Goal: Find contact information: Find contact information

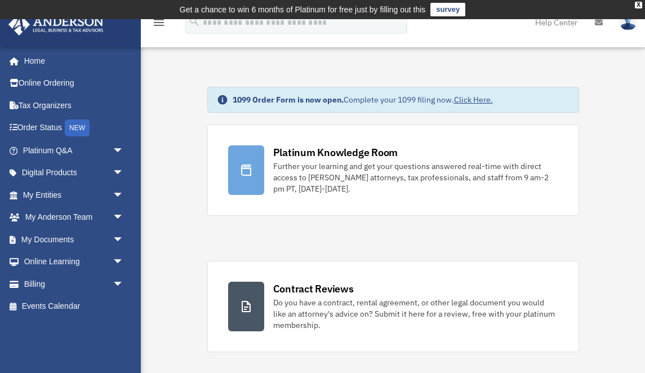
click at [58, 189] on link "My Entities arrow_drop_down" at bounding box center [74, 195] width 133 height 23
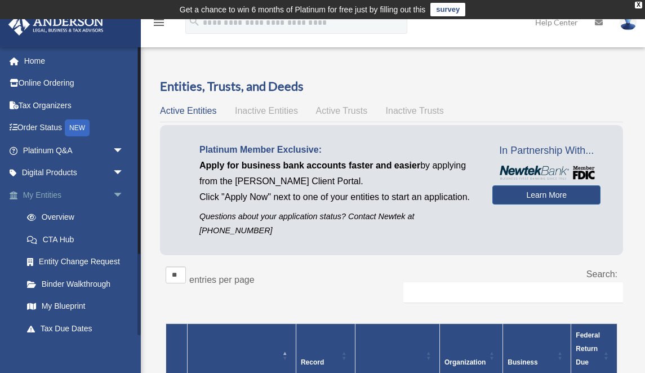
click at [49, 190] on link "My Entities arrow_drop_down" at bounding box center [74, 195] width 133 height 23
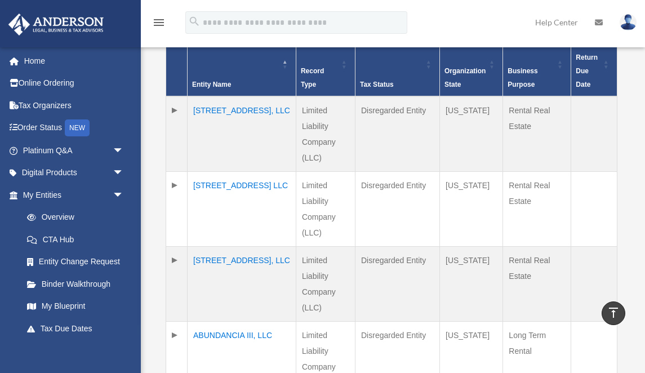
scroll to position [295, 0]
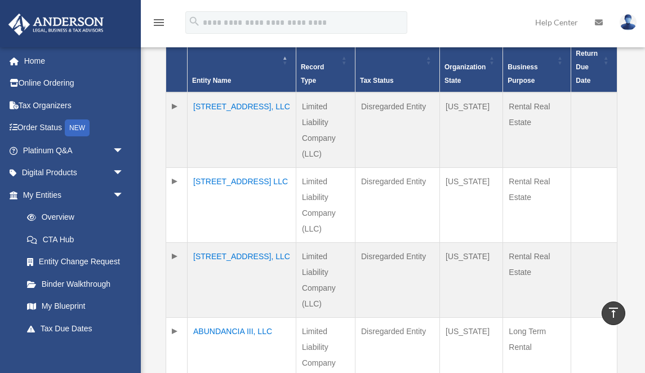
click at [632, 26] on img at bounding box center [628, 22] width 17 height 16
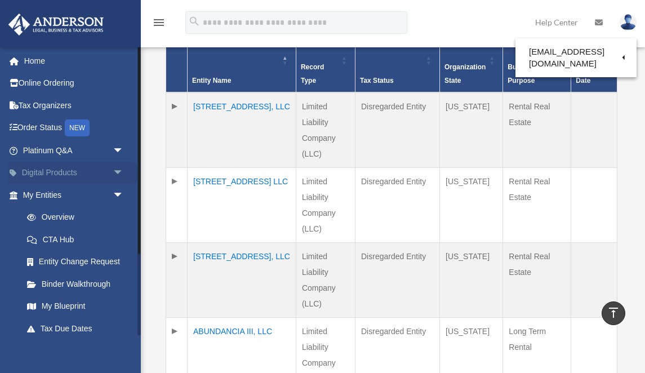
click at [63, 171] on link "Digital Products arrow_drop_down" at bounding box center [74, 173] width 133 height 23
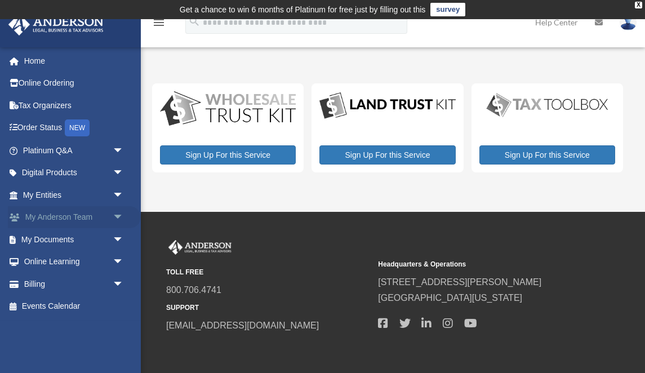
click at [80, 217] on link "My Anderson Team arrow_drop_down" at bounding box center [74, 217] width 133 height 23
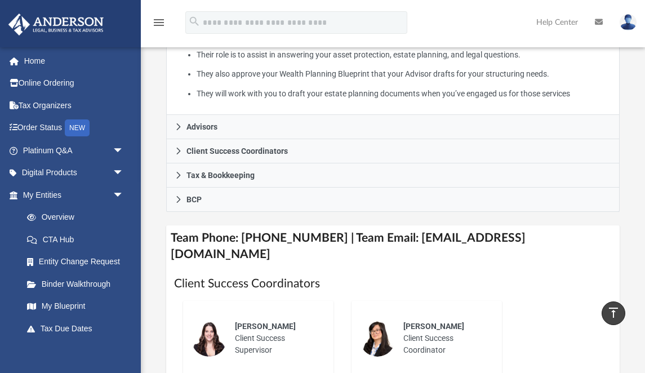
scroll to position [340, 0]
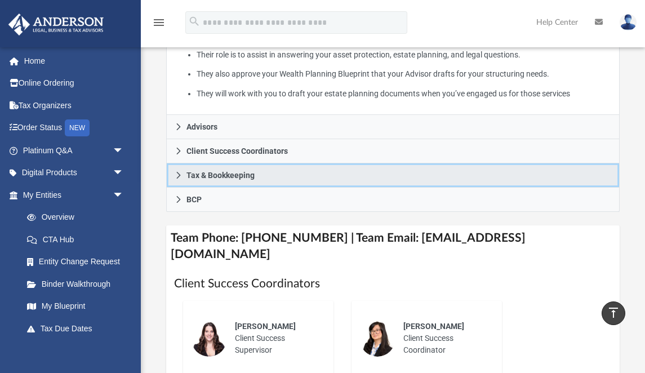
click at [247, 173] on span "Tax & Bookkeeping" at bounding box center [220, 175] width 68 height 8
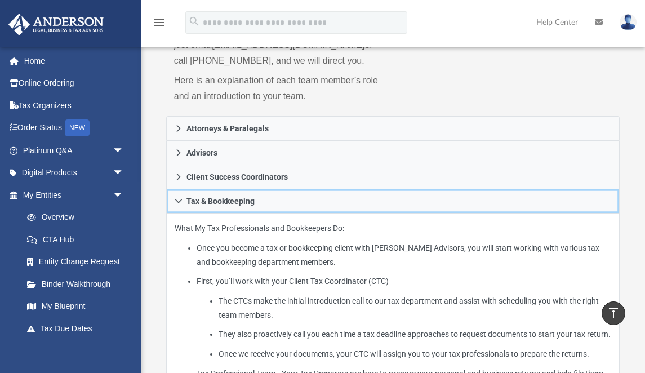
scroll to position [198, 0]
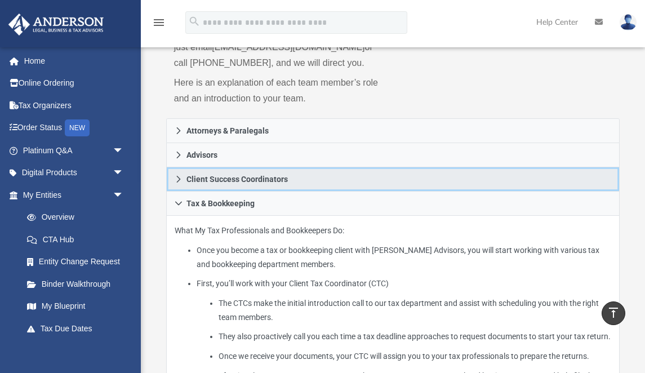
click at [233, 177] on span "Client Success Coordinators" at bounding box center [236, 179] width 101 height 8
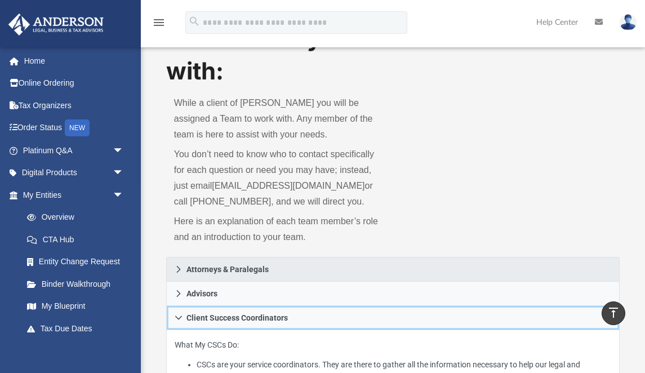
scroll to position [66, 0]
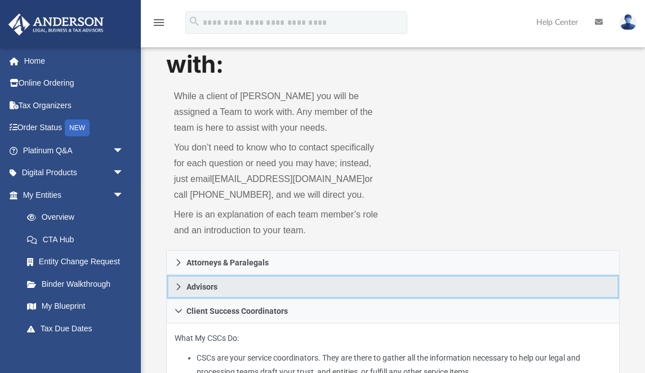
click at [210, 286] on span "Advisors" at bounding box center [201, 287] width 31 height 8
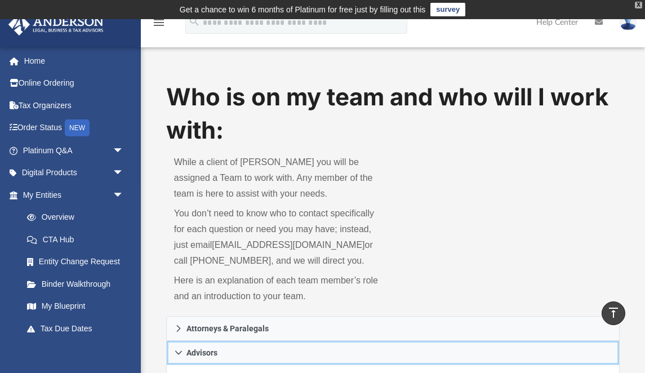
scroll to position [0, 0]
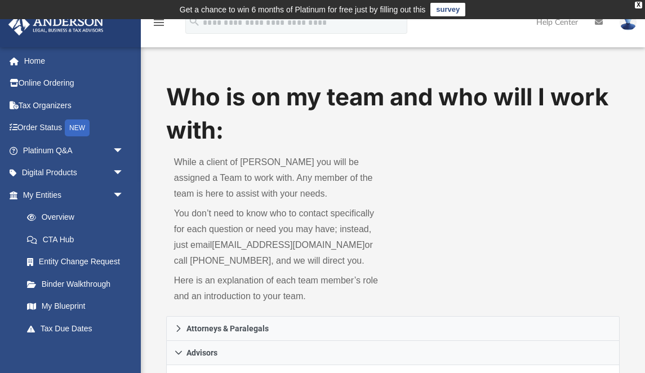
click at [625, 28] on img at bounding box center [628, 22] width 17 height 16
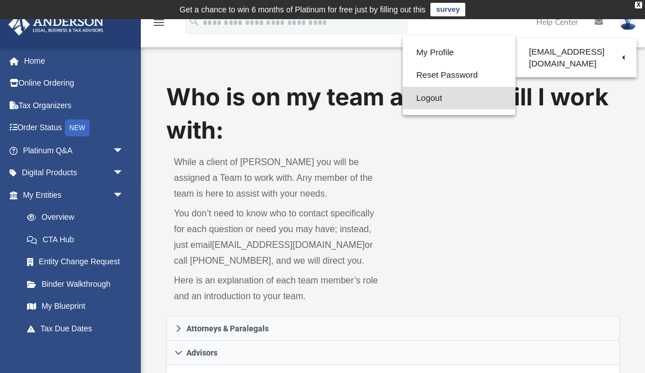
click at [413, 96] on link "Logout" at bounding box center [459, 98] width 113 height 23
